Goal: Task Accomplishment & Management: Complete application form

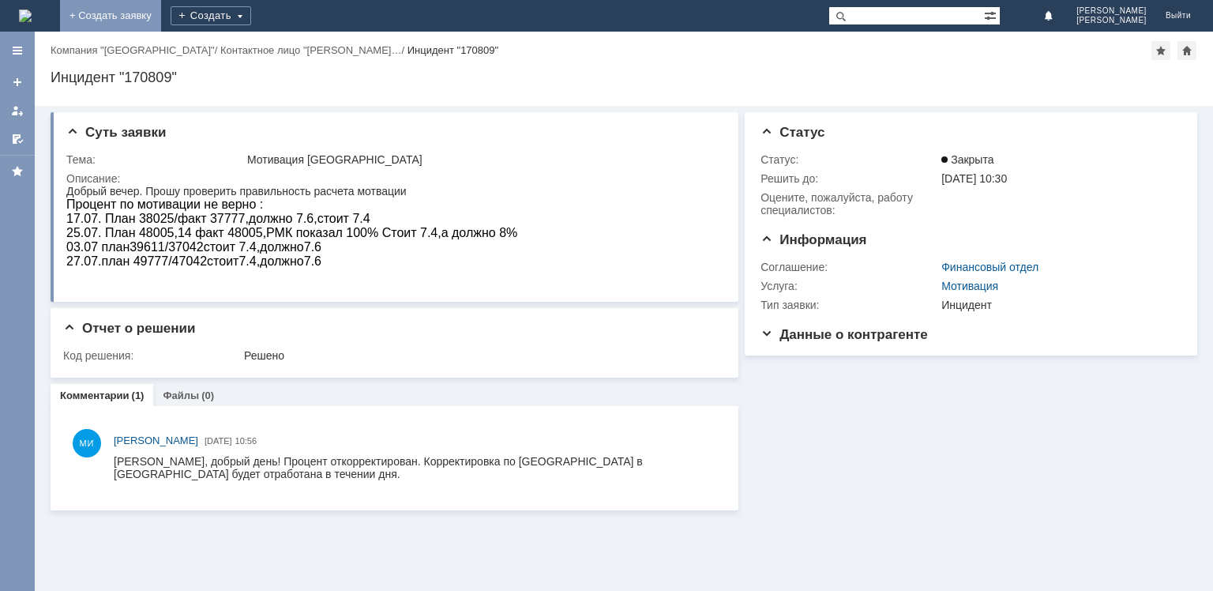
click at [161, 10] on link "+ Создать заявку" at bounding box center [110, 16] width 101 height 32
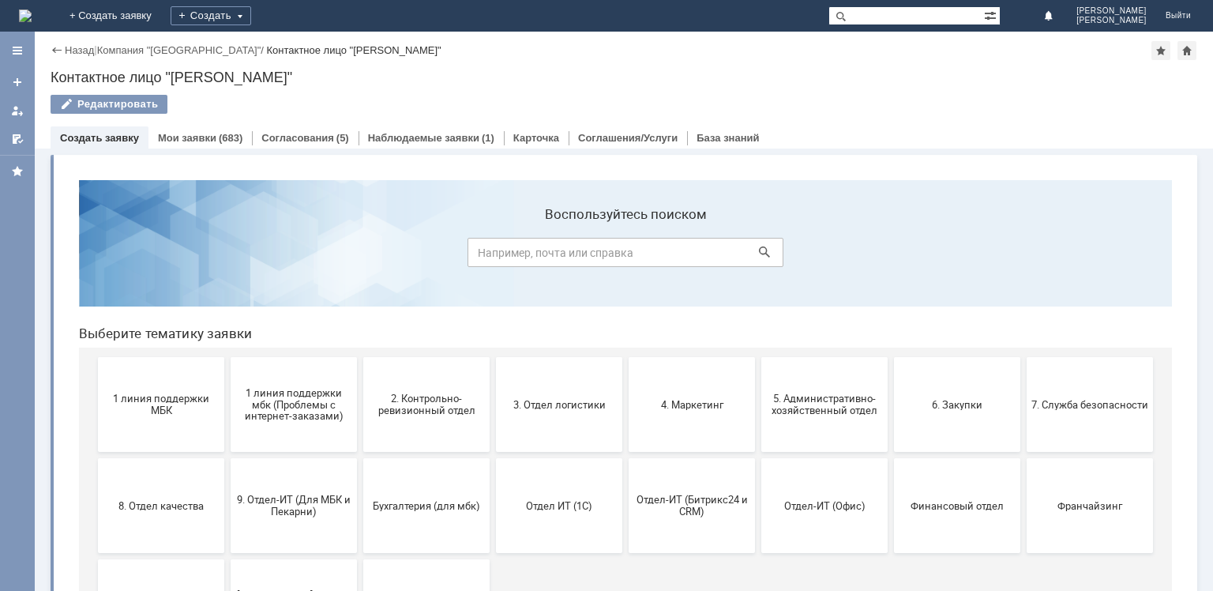
click at [309, 508] on span "9. Отдел-ИТ (Для МБК и Пекарни)" at bounding box center [293, 506] width 117 height 24
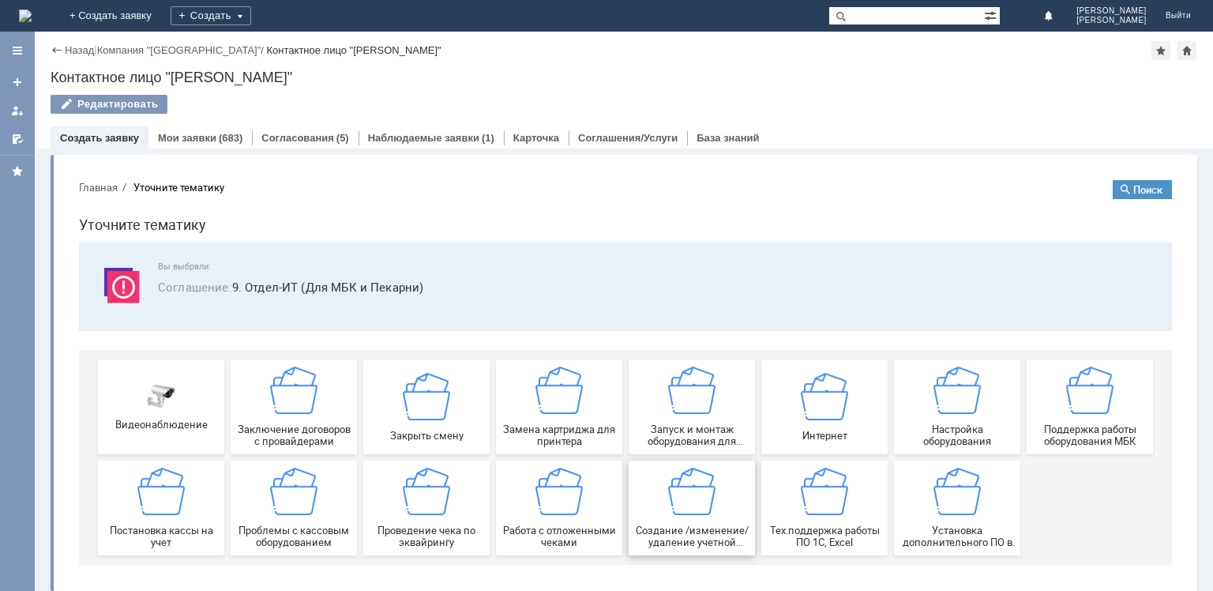
click at [696, 505] on img at bounding box center [691, 490] width 47 height 47
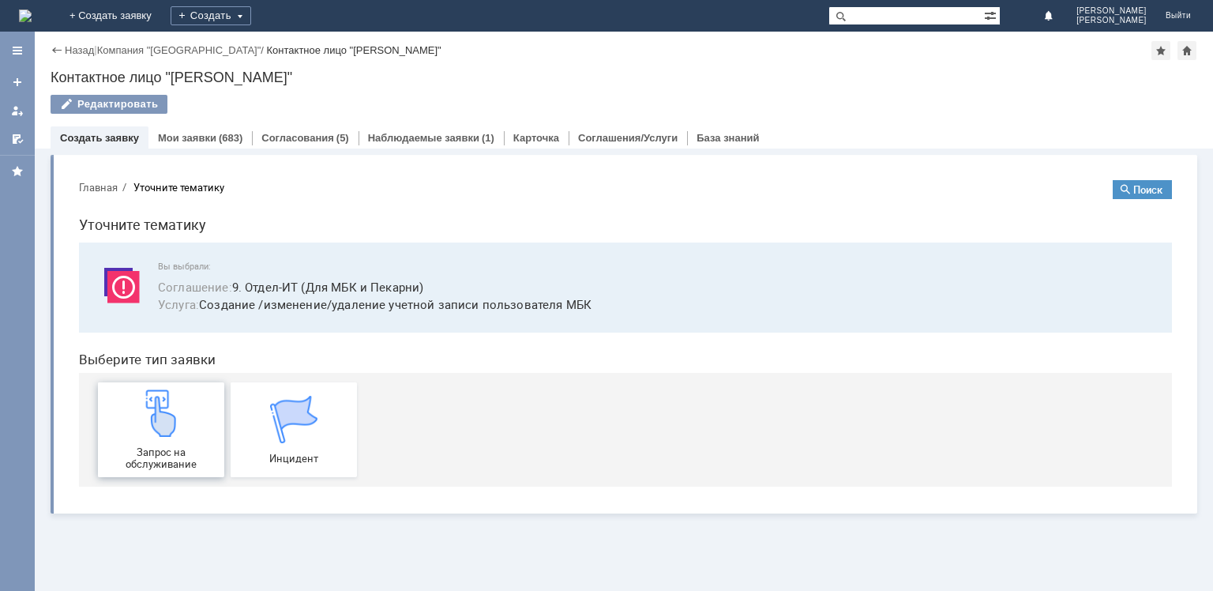
click at [188, 412] on div "Запрос на обслуживание" at bounding box center [161, 429] width 117 height 81
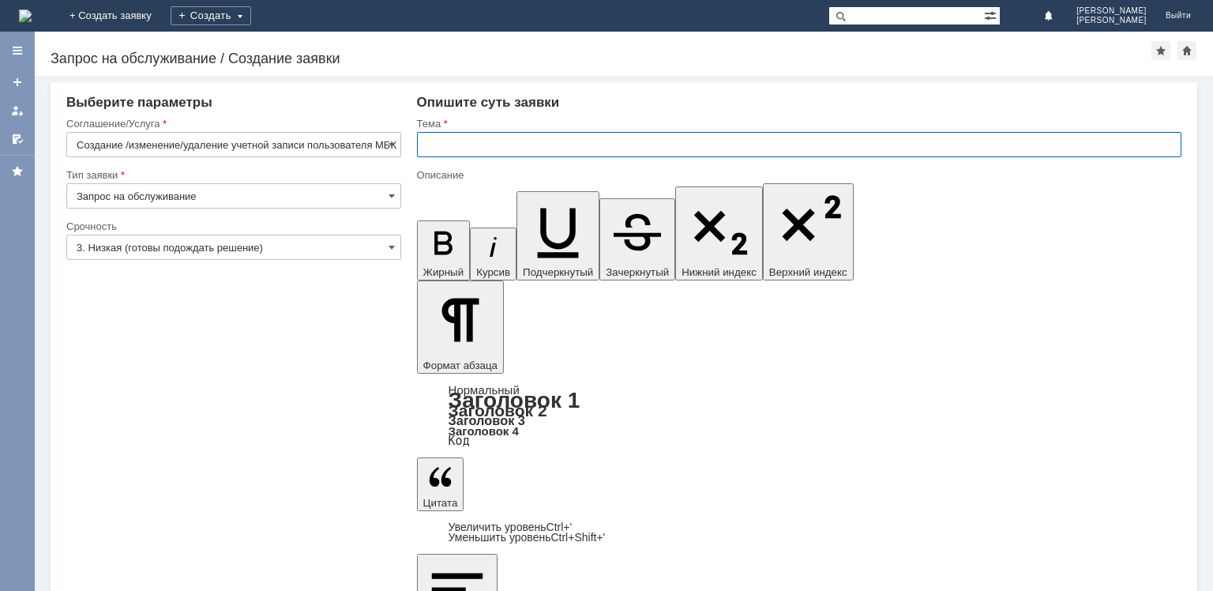
click at [458, 148] on input "text" at bounding box center [799, 144] width 764 height 25
type input "Доступ в кассу 1С"
